Goal: Task Accomplishment & Management: Manage account settings

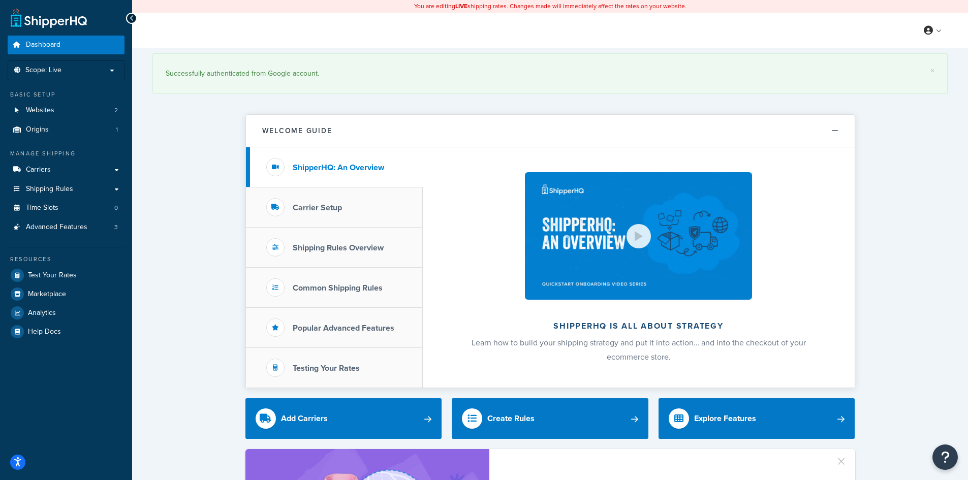
click at [78, 74] on p "Scope: Live" at bounding box center [66, 70] width 108 height 9
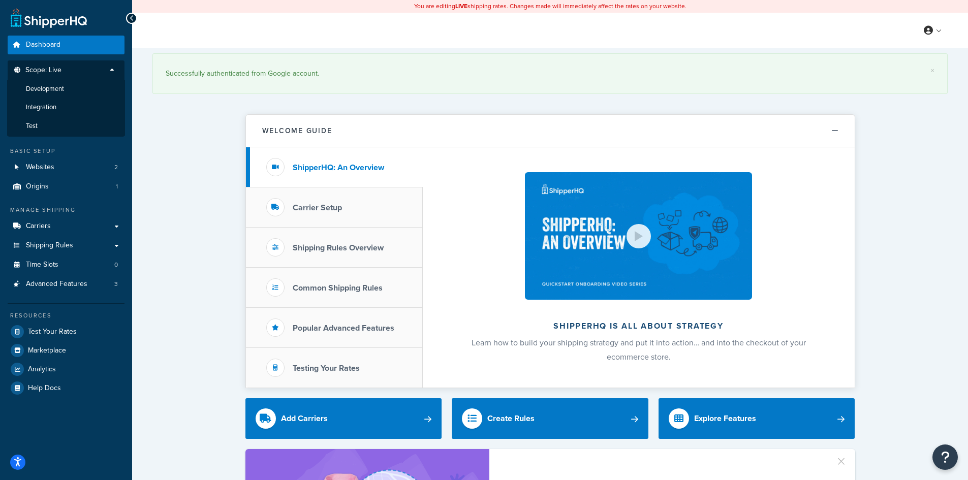
click at [42, 68] on span "Scope: Live" at bounding box center [43, 70] width 36 height 9
click at [42, 69] on span "Scope: Live" at bounding box center [43, 70] width 36 height 9
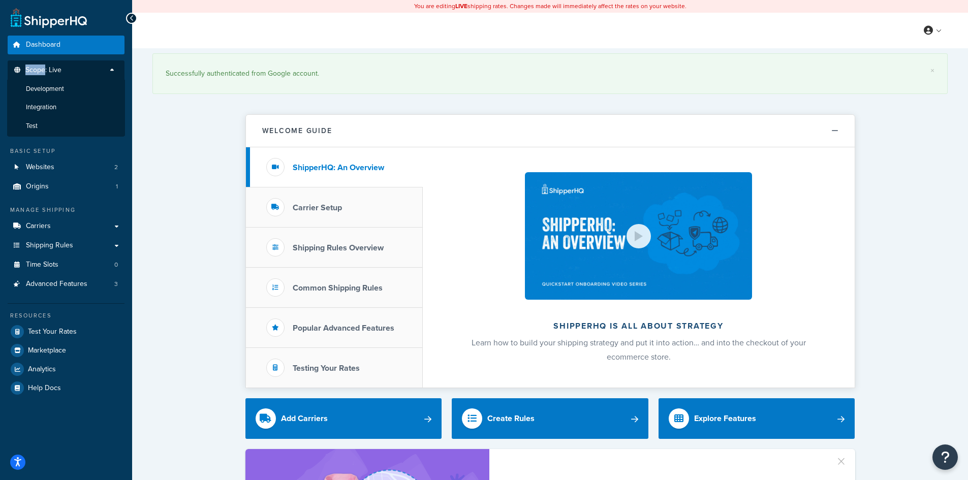
click at [43, 70] on span "Scope: Live" at bounding box center [43, 70] width 36 height 9
click at [43, 71] on span "Scope: Live" at bounding box center [43, 70] width 36 height 9
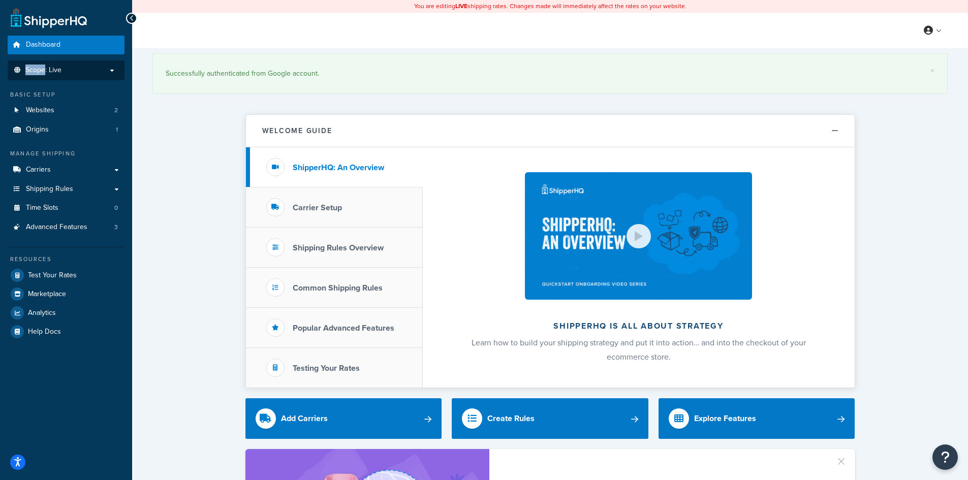
click at [43, 71] on span "Scope: Live" at bounding box center [43, 70] width 36 height 9
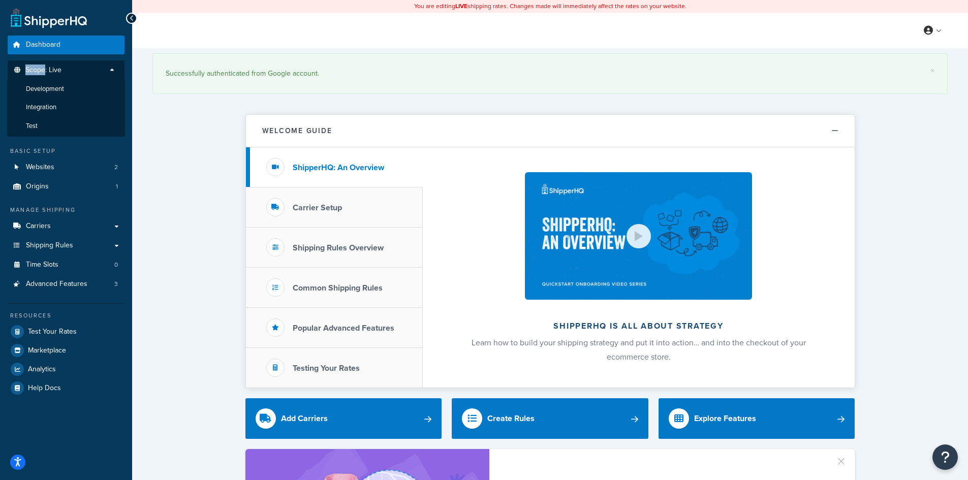
click at [57, 72] on span "Scope: Live" at bounding box center [43, 70] width 36 height 9
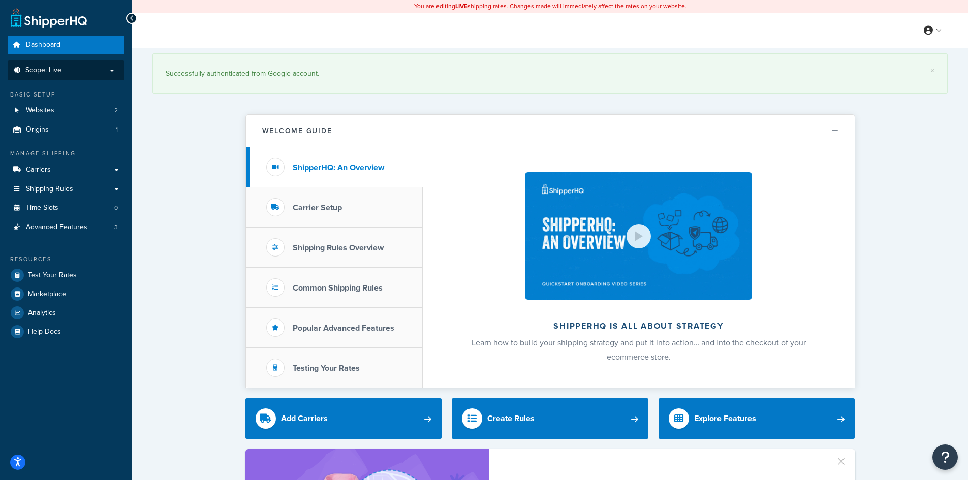
click at [58, 72] on span "Scope: Live" at bounding box center [43, 70] width 36 height 9
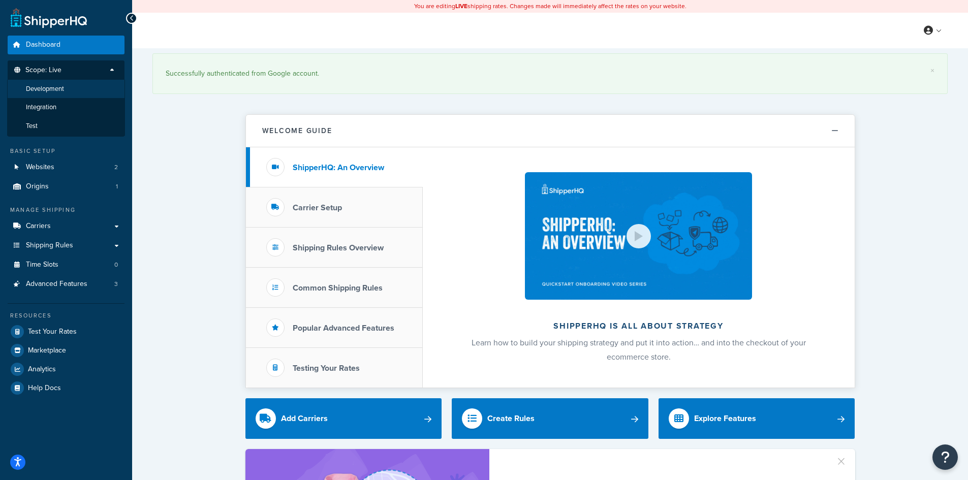
click at [58, 95] on li "Development" at bounding box center [66, 89] width 118 height 19
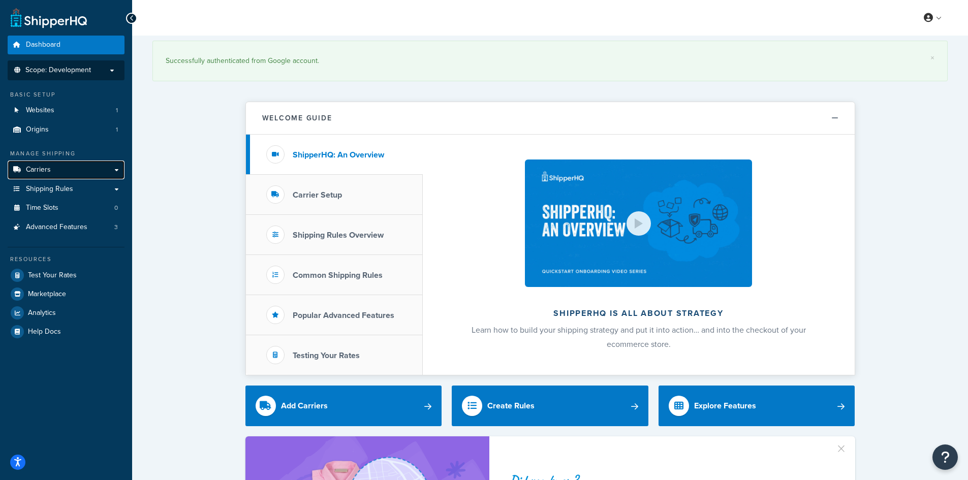
click at [51, 177] on link "Carriers" at bounding box center [66, 170] width 117 height 19
